Goal: Task Accomplishment & Management: Use online tool/utility

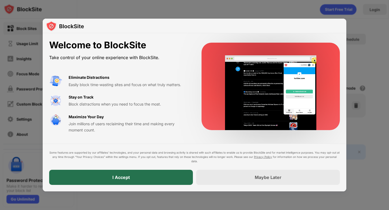
click at [103, 176] on div "I Accept" at bounding box center [121, 177] width 144 height 15
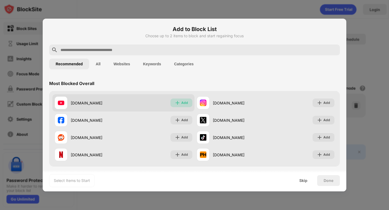
click at [181, 103] on div "Add" at bounding box center [184, 102] width 7 height 5
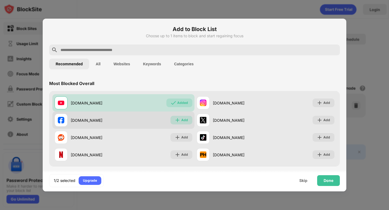
click at [178, 117] on div "Add" at bounding box center [181, 120] width 22 height 9
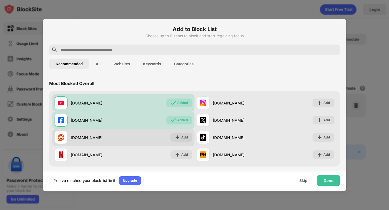
click at [179, 133] on div "[DOMAIN_NAME] Add" at bounding box center [123, 137] width 142 height 17
click at [179, 136] on div "Add" at bounding box center [181, 137] width 22 height 9
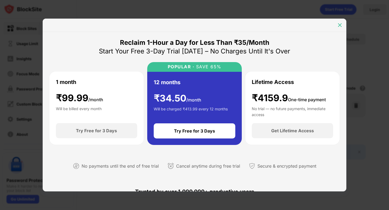
click at [342, 24] on img at bounding box center [339, 24] width 5 height 5
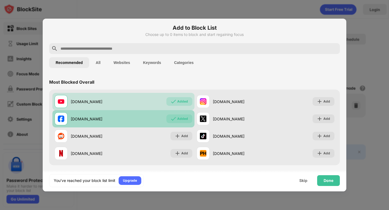
scroll to position [1, 0]
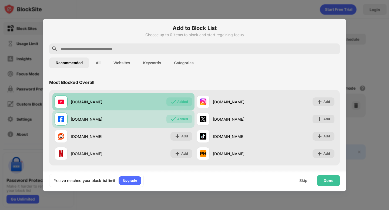
click at [186, 102] on div "Added" at bounding box center [182, 101] width 11 height 5
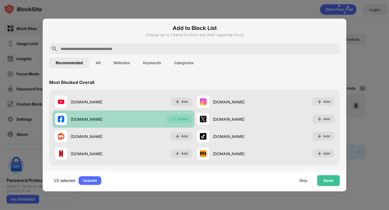
click at [181, 119] on div "Added" at bounding box center [182, 118] width 11 height 5
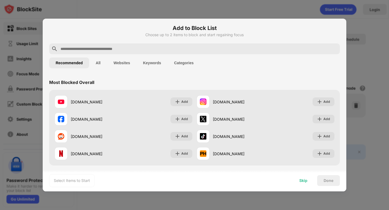
click at [303, 181] on div "Skip" at bounding box center [303, 180] width 8 height 4
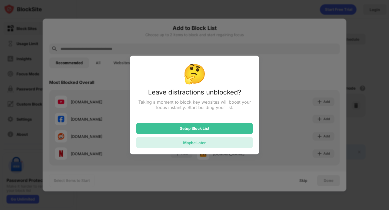
click at [213, 142] on div "Maybe Later" at bounding box center [194, 142] width 117 height 11
